Goal: Transaction & Acquisition: Purchase product/service

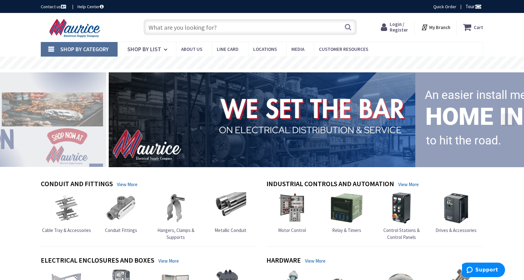
click at [207, 30] on input "text" at bounding box center [249, 27] width 213 height 16
paste input "two 120v plugs to one 220v receptacle"
type input "two 120v plugs to one 220v receptacle"
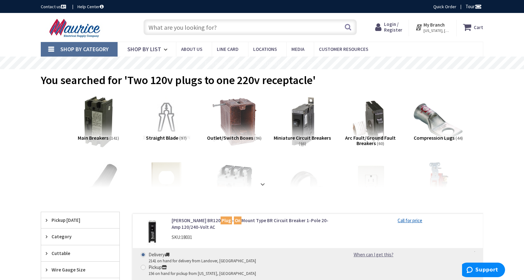
click at [226, 28] on input "text" at bounding box center [249, 27] width 213 height 16
paste input "two 120v plugs to one 220v receptacle"
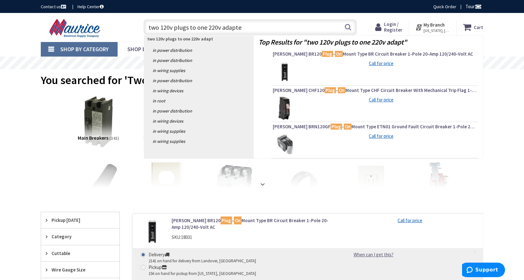
type input "two 120v plugs to one 220v adapter"
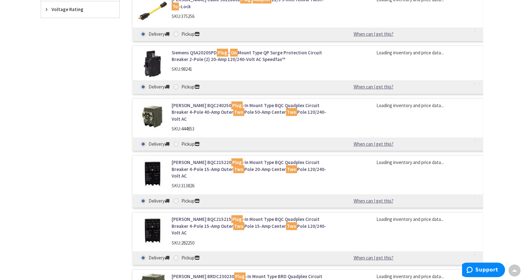
scroll to position [542, 0]
